Goal: Task Accomplishment & Management: Use online tool/utility

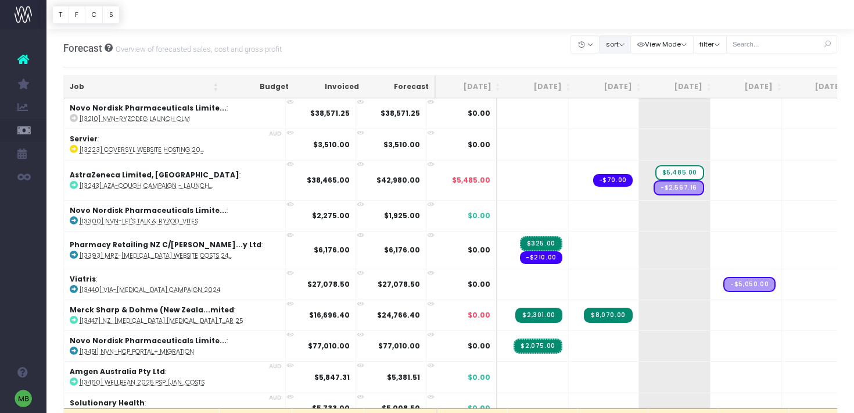
click at [621, 42] on button "sort" at bounding box center [615, 44] width 32 height 18
click at [768, 40] on input "text" at bounding box center [782, 44] width 112 height 18
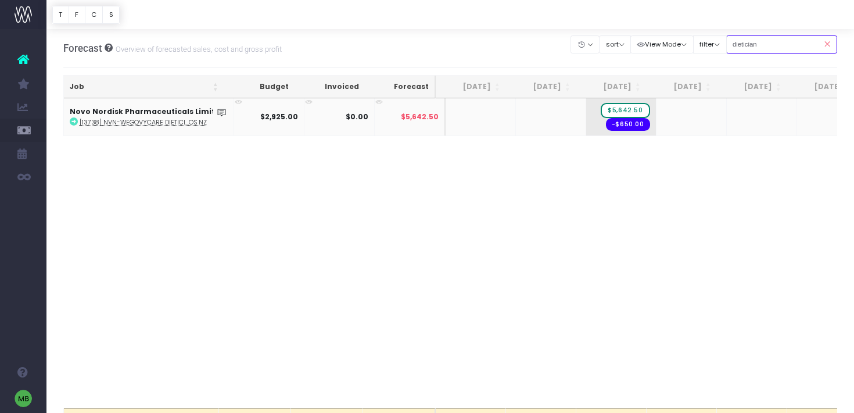
type input "dietician"
click at [182, 126] on abbr "[13738] NVN-WegovyCare Dietici...os NZ" at bounding box center [143, 122] width 127 height 9
click at [632, 109] on span "$5,642.50" at bounding box center [625, 110] width 49 height 15
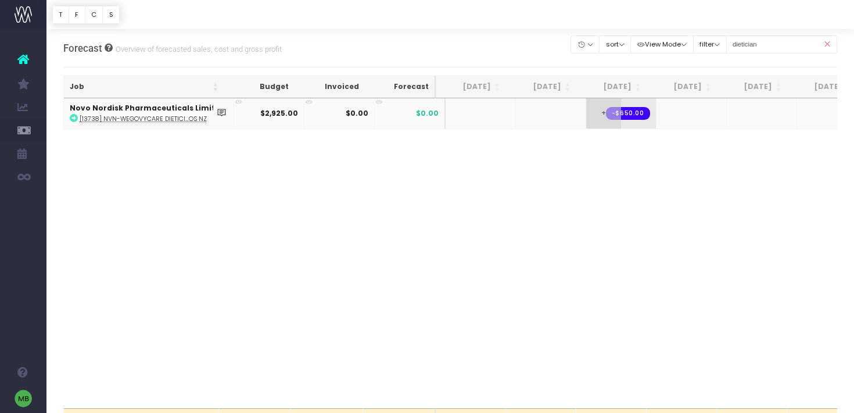
click at [594, 111] on span "+" at bounding box center [603, 113] width 35 height 30
